Goal: Use online tool/utility: Use online tool/utility

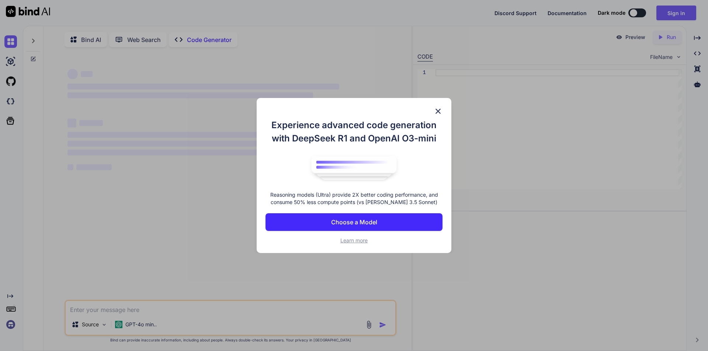
click at [439, 112] on img at bounding box center [438, 111] width 9 height 9
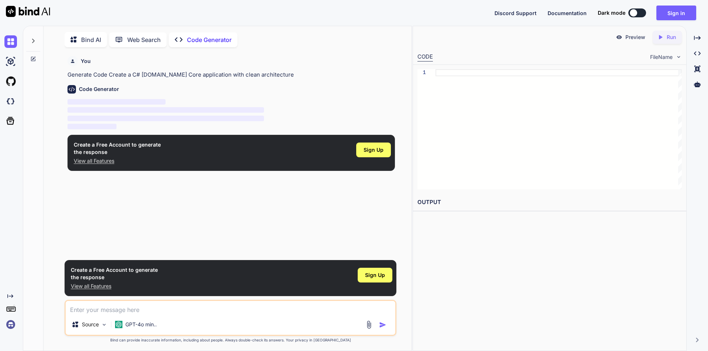
scroll to position [3, 0]
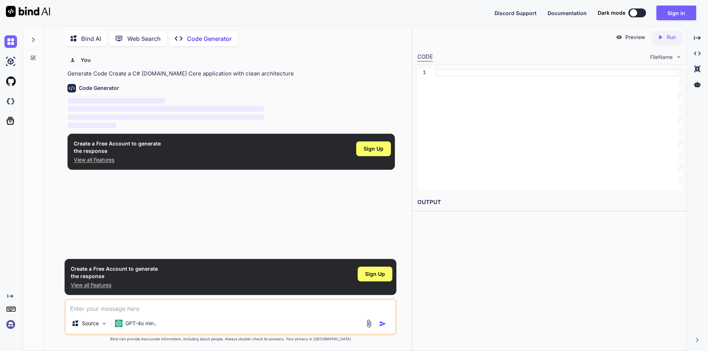
type textarea "x"
click at [373, 146] on span "Sign Up" at bounding box center [373, 148] width 20 height 7
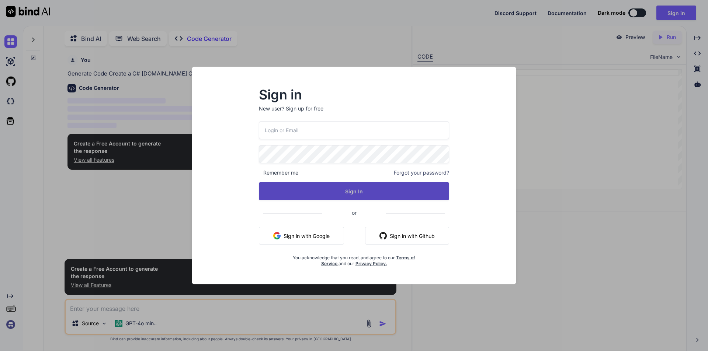
type input "[EMAIL_ADDRESS][DOMAIN_NAME]"
click at [332, 191] on button "Sign In" at bounding box center [354, 191] width 190 height 18
click at [318, 191] on button "Sign In" at bounding box center [354, 191] width 190 height 18
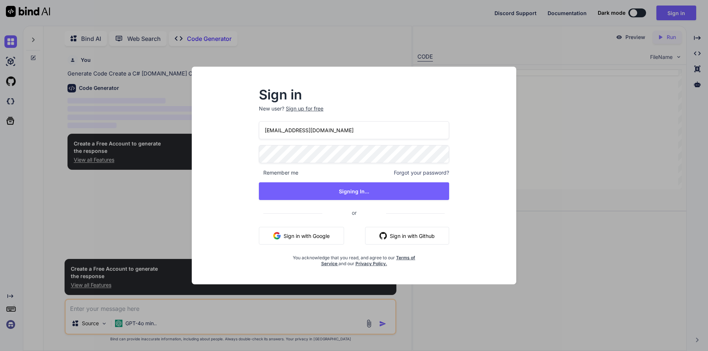
type textarea "x"
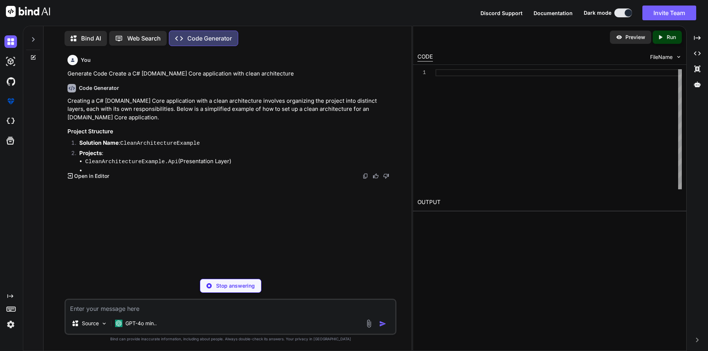
scroll to position [3, 0]
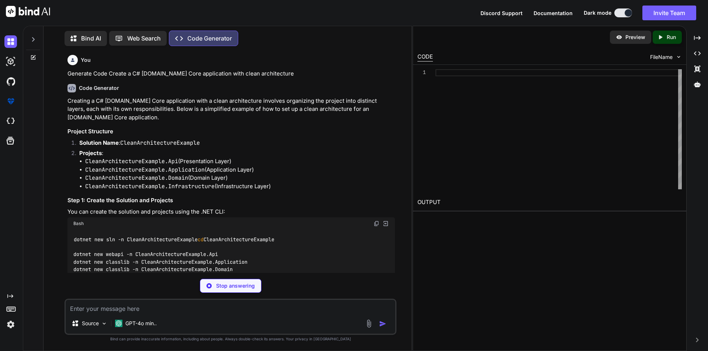
click at [220, 290] on div "Stop answering" at bounding box center [231, 286] width 62 height 14
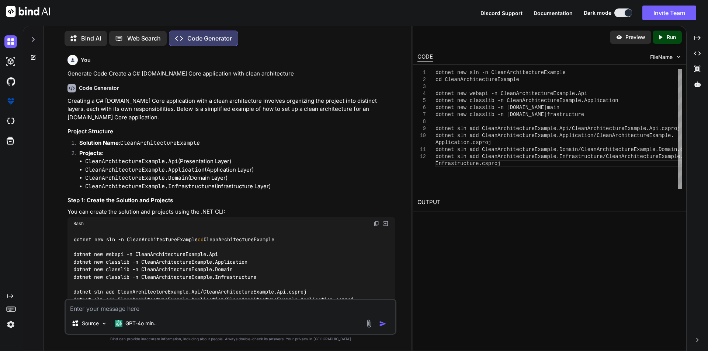
click at [36, 41] on div at bounding box center [33, 37] width 14 height 25
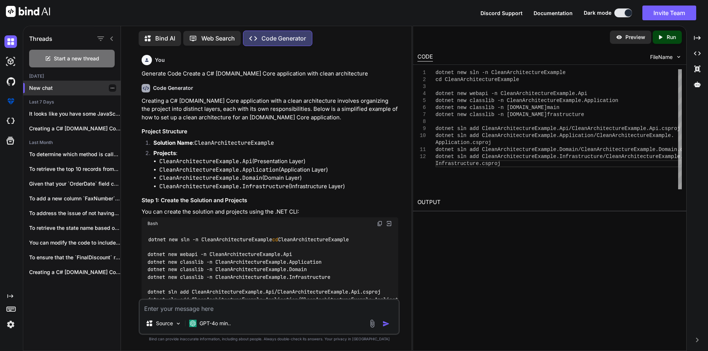
click at [47, 87] on p "New chat" at bounding box center [74, 87] width 91 height 7
click at [44, 89] on p "New chat" at bounding box center [74, 87] width 91 height 7
click at [212, 311] on textarea at bounding box center [269, 306] width 259 height 13
click at [111, 34] on div at bounding box center [104, 39] width 19 height 10
click at [111, 39] on icon at bounding box center [112, 39] width 6 height 6
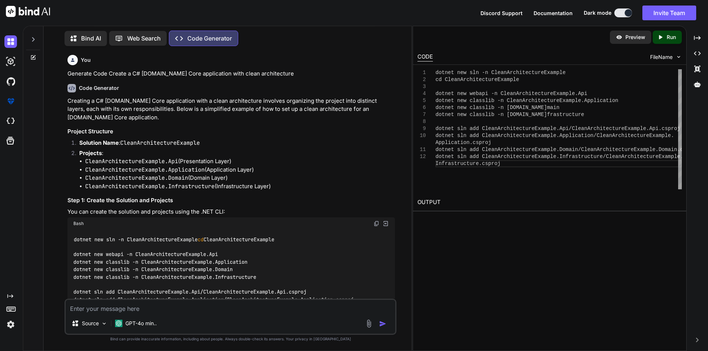
click at [82, 316] on div "Source GPT-4o min.." at bounding box center [231, 317] width 332 height 36
click at [85, 312] on textarea at bounding box center [231, 306] width 330 height 13
type textarea "i want to create the web api project in the .net core in the i want to create t…"
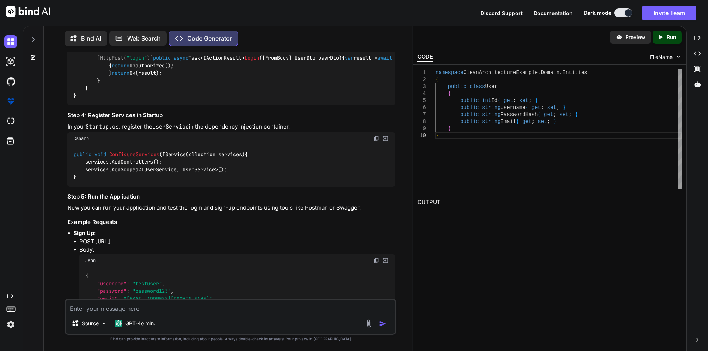
scroll to position [823, 0]
